Goal: Transaction & Acquisition: Book appointment/travel/reservation

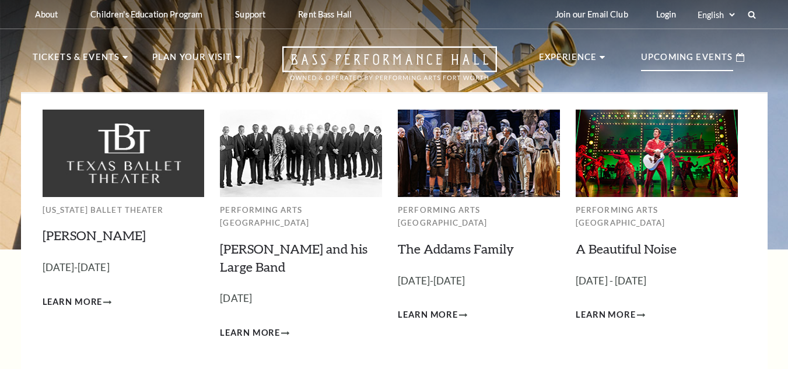
drag, startPoint x: 0, startPoint y: 0, endPoint x: 683, endPoint y: 60, distance: 685.6
click at [683, 60] on p "Upcoming Events" at bounding box center [687, 60] width 92 height 21
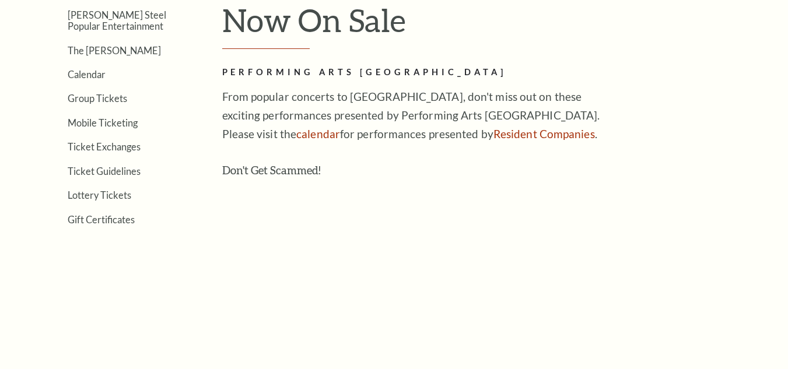
scroll to position [292, 0]
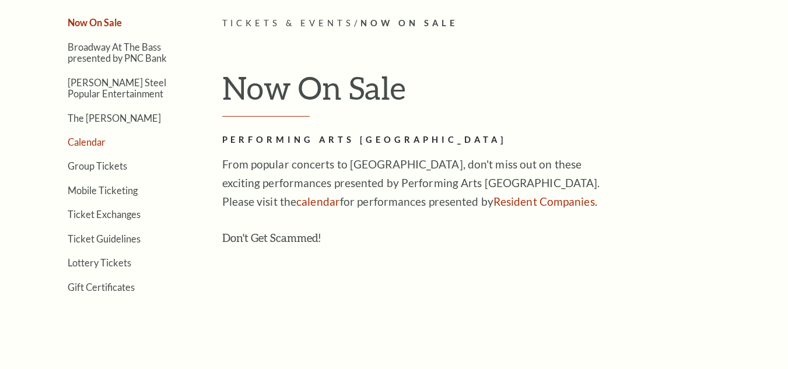
click at [90, 145] on link "Calendar" at bounding box center [87, 141] width 38 height 11
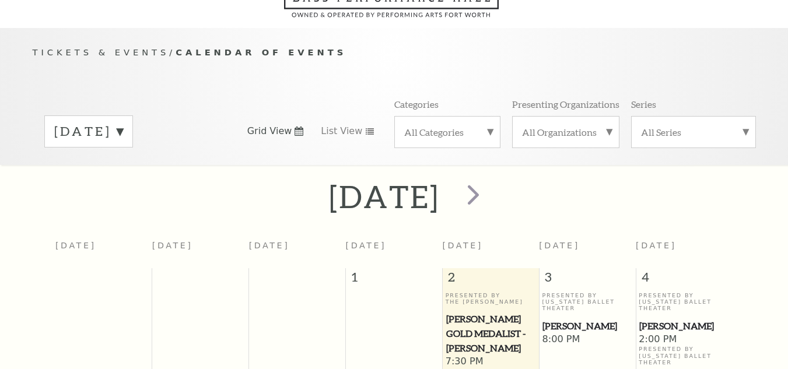
scroll to position [103, 0]
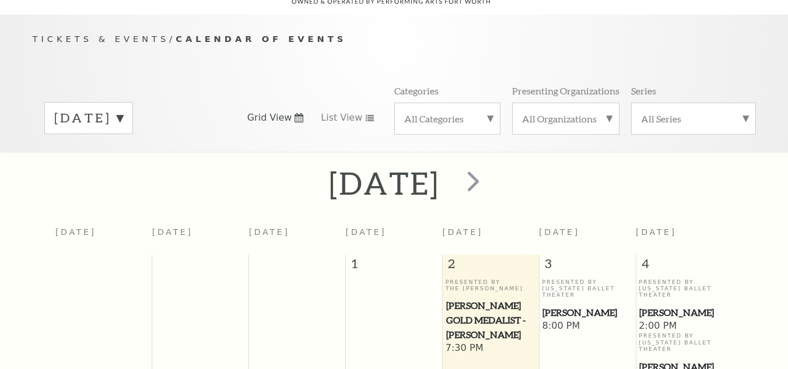
click at [564, 306] on span "[PERSON_NAME]" at bounding box center [586, 313] width 89 height 15
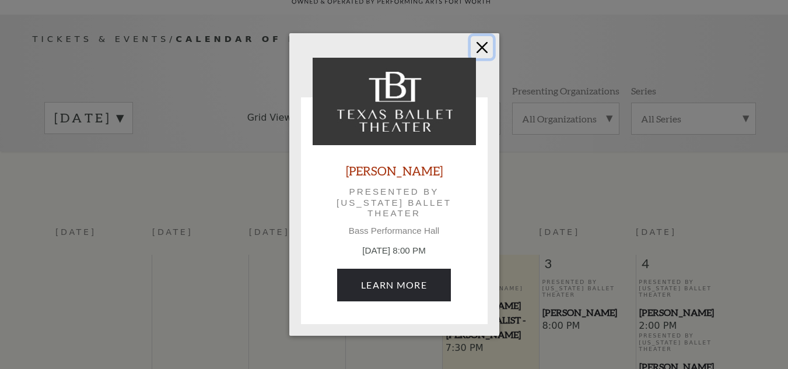
drag, startPoint x: 483, startPoint y: 48, endPoint x: 521, endPoint y: 96, distance: 61.0
click at [483, 48] on button "Close" at bounding box center [482, 47] width 22 height 22
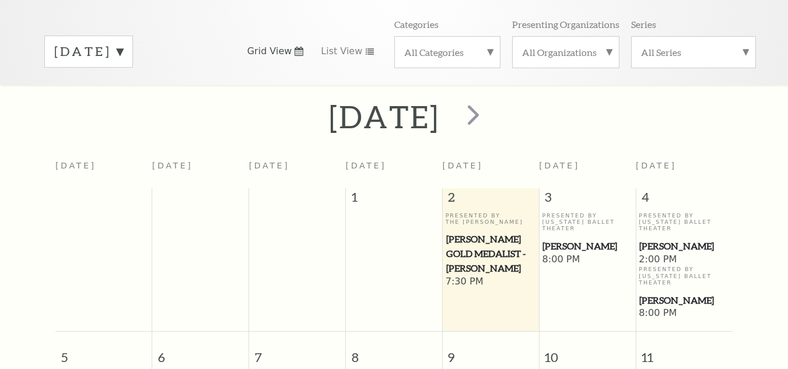
scroll to position [220, 0]
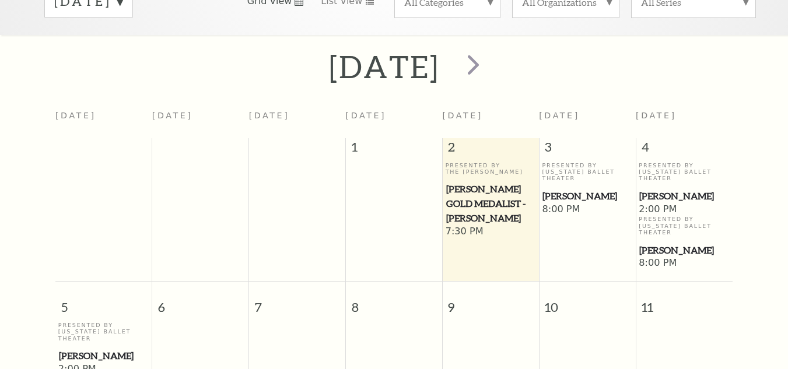
click at [576, 189] on span "[PERSON_NAME]" at bounding box center [586, 196] width 89 height 15
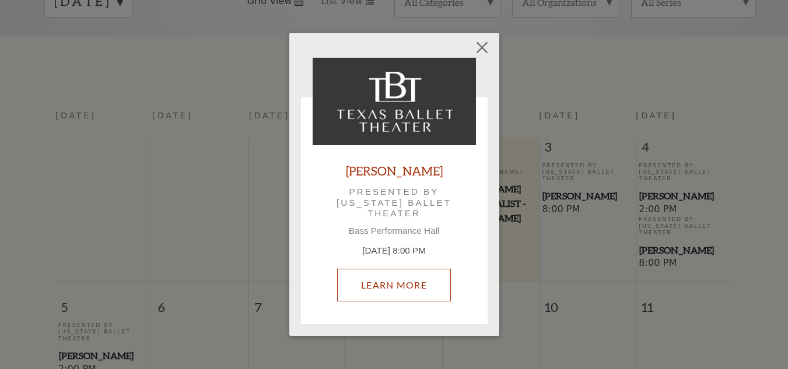
click at [422, 284] on link "Learn More" at bounding box center [394, 285] width 114 height 33
